Goal: Information Seeking & Learning: Learn about a topic

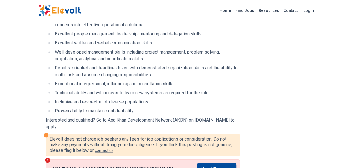
scroll to position [385, 0]
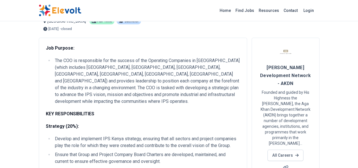
scroll to position [20, 0]
click at [188, 60] on li "The COO is responsible for the success of the Operating Companies in [GEOGRAPHI…" at bounding box center [146, 81] width 187 height 48
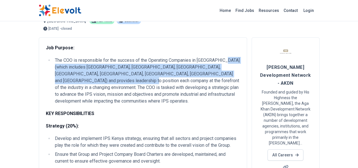
drag, startPoint x: 186, startPoint y: 60, endPoint x: 155, endPoint y: 73, distance: 34.0
click at [155, 73] on li "The COO is responsible for the success of the Operating Companies in [GEOGRAPHI…" at bounding box center [146, 81] width 187 height 48
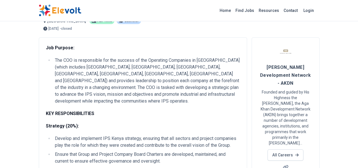
click at [53, 61] on li "The COO is responsible for the success of the Operating Companies in [GEOGRAPHI…" at bounding box center [146, 81] width 187 height 48
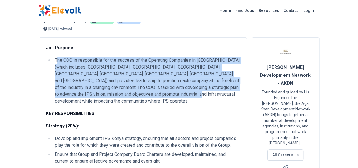
drag, startPoint x: 23, startPoint y: 61, endPoint x: 151, endPoint y: 89, distance: 130.4
click at [151, 89] on li "The COO is responsible for the success of the Operating Companies in [GEOGRAPHI…" at bounding box center [146, 81] width 187 height 48
copy li "he COO is responsible for the success of the Operating Companies in [GEOGRAPHIC…"
